Goal: Check status: Check status

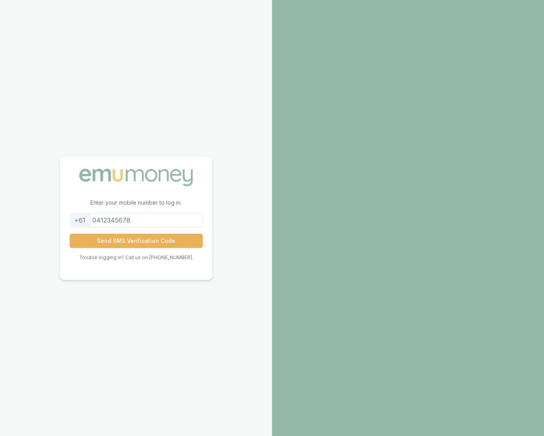
drag, startPoint x: 132, startPoint y: 221, endPoint x: 120, endPoint y: 210, distance: 16.6
click at [129, 218] on input "tel" at bounding box center [136, 220] width 133 height 14
type input "2"
type input "424632221"
click at [134, 238] on button "Send SMS Verification Code" at bounding box center [136, 241] width 133 height 14
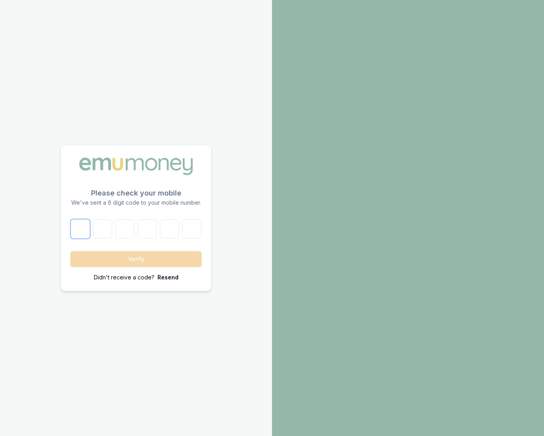
click at [76, 226] on input "number" at bounding box center [80, 228] width 19 height 19
type input "9"
type input "5"
type input "1"
type input "7"
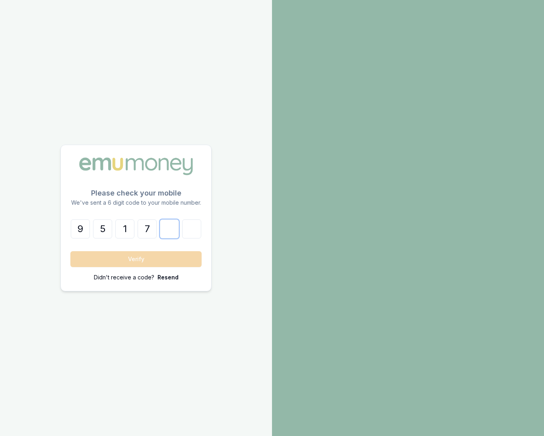
type input "3"
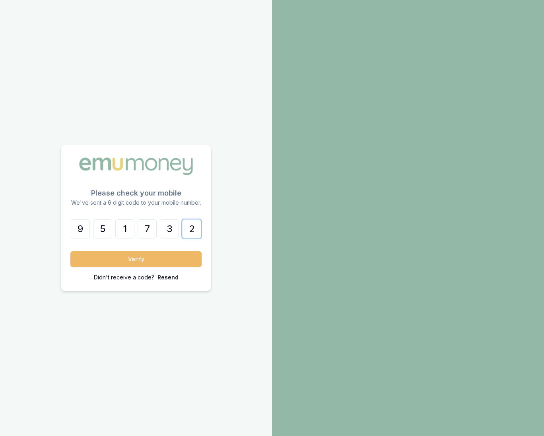
type input "2"
click at [163, 262] on button "Verify" at bounding box center [135, 259] width 131 height 16
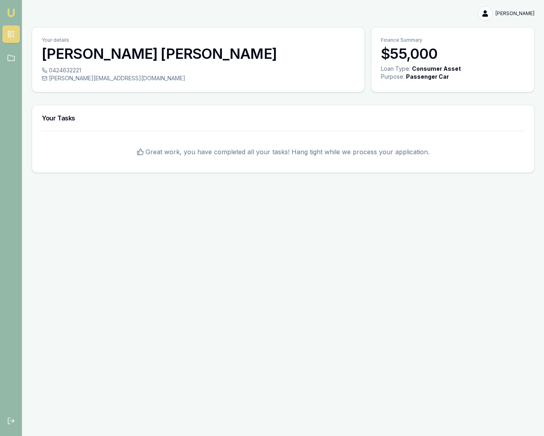
drag, startPoint x: 446, startPoint y: 106, endPoint x: 444, endPoint y: 49, distance: 57.2
click at [444, 90] on div "Your details [PERSON_NAME] 0424632221 [PERSON_NAME][EMAIL_ADDRESS][DOMAIN_NAME]…" at bounding box center [283, 100] width 502 height 146
click at [442, 43] on p "Finance Summary" at bounding box center [452, 40] width 143 height 6
drag, startPoint x: 393, startPoint y: 58, endPoint x: 461, endPoint y: 37, distance: 71.5
click at [406, 54] on h3 "$55,000" at bounding box center [452, 54] width 143 height 16
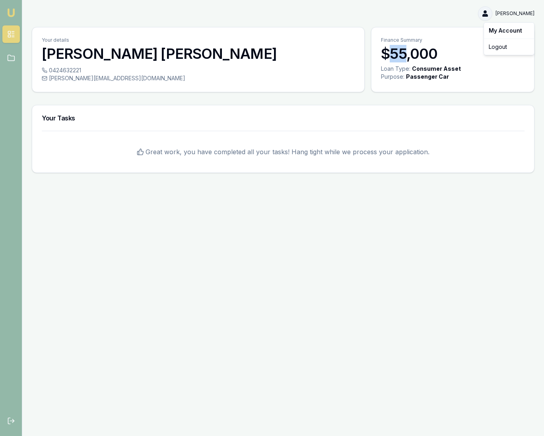
click at [485, 14] on html "[PERSON_NAME] [PERSON_NAME] Toggle Menu Your details [PERSON_NAME] 0424632221 […" at bounding box center [272, 218] width 544 height 436
drag, startPoint x: 458, startPoint y: 30, endPoint x: 427, endPoint y: 55, distance: 39.8
click at [458, 30] on html "[PERSON_NAME] [PERSON_NAME] Toggle Menu Your details [PERSON_NAME] 0424632221 […" at bounding box center [272, 218] width 544 height 436
drag, startPoint x: 427, startPoint y: 55, endPoint x: 436, endPoint y: 51, distance: 9.4
click at [430, 54] on h3 "$55,000" at bounding box center [452, 54] width 143 height 16
